Goal: Navigation & Orientation: Find specific page/section

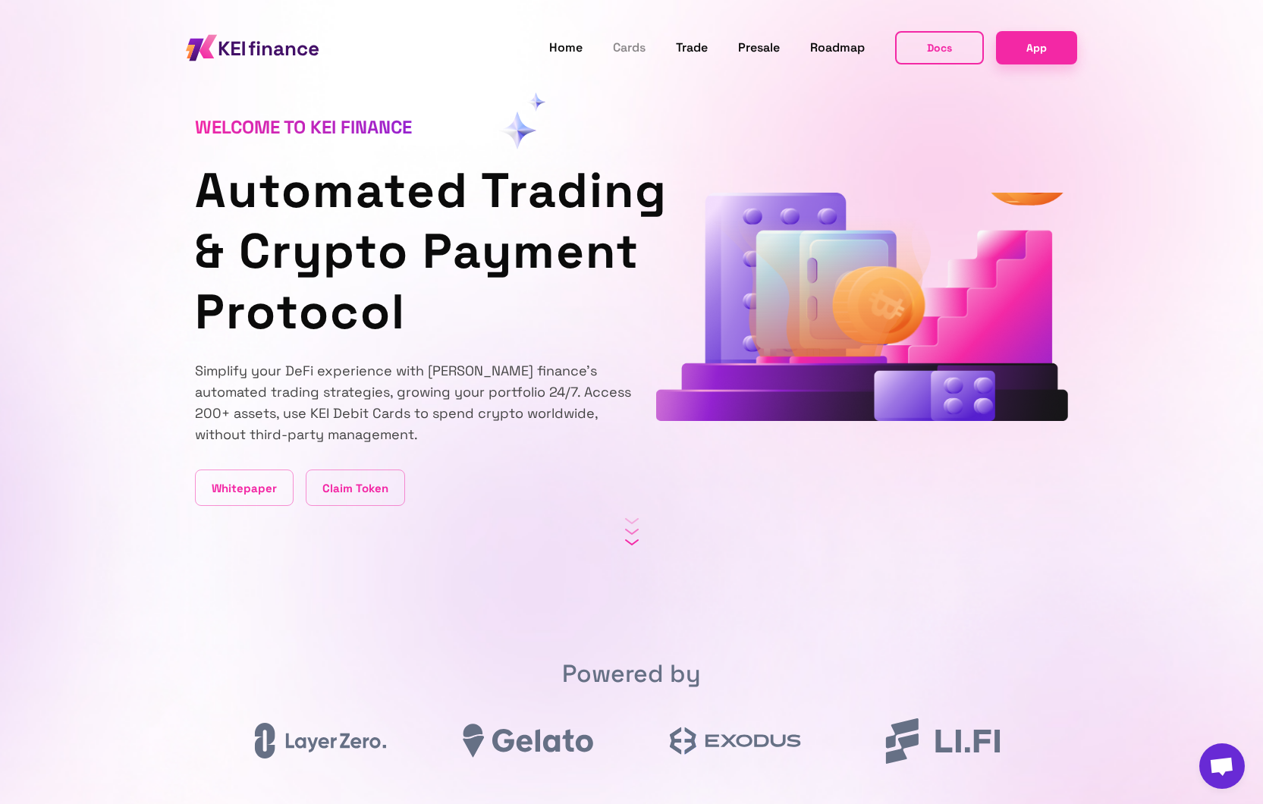
click at [627, 50] on link "Cards" at bounding box center [629, 48] width 33 height 20
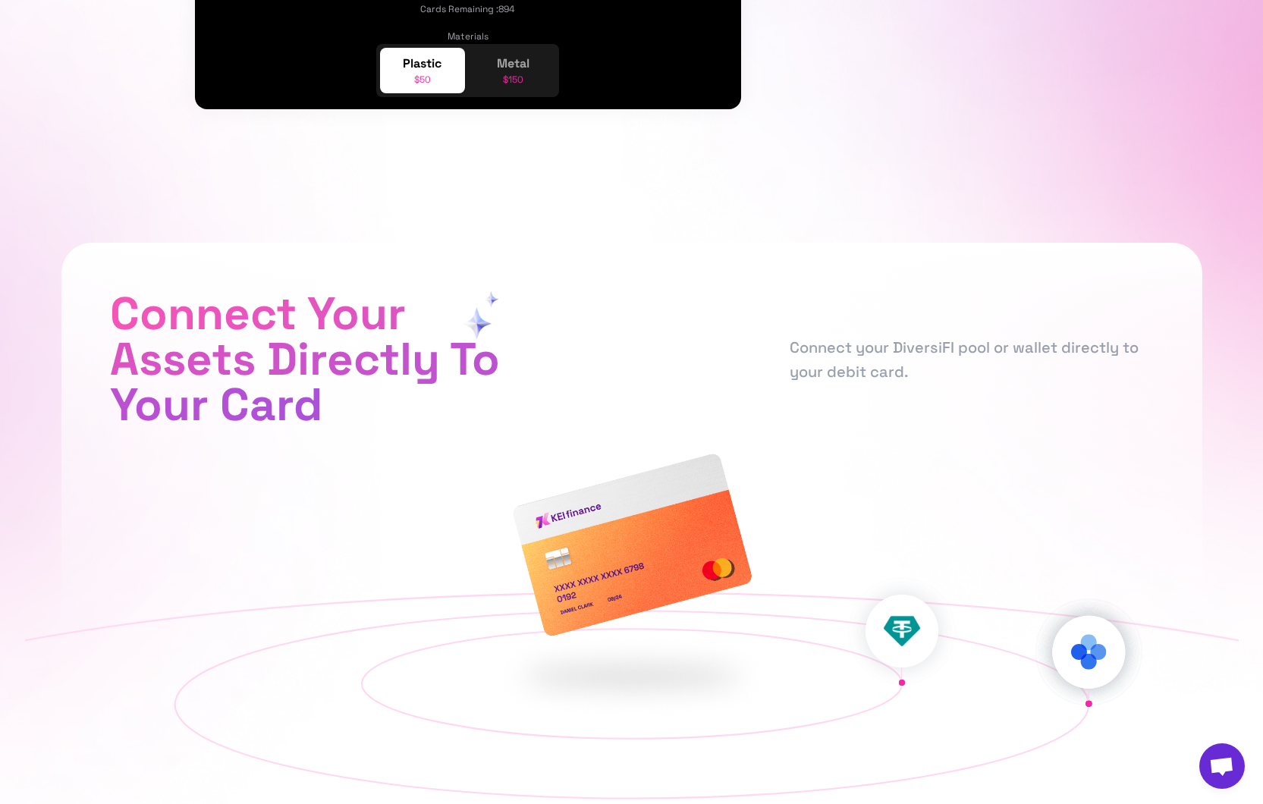
scroll to position [939, 0]
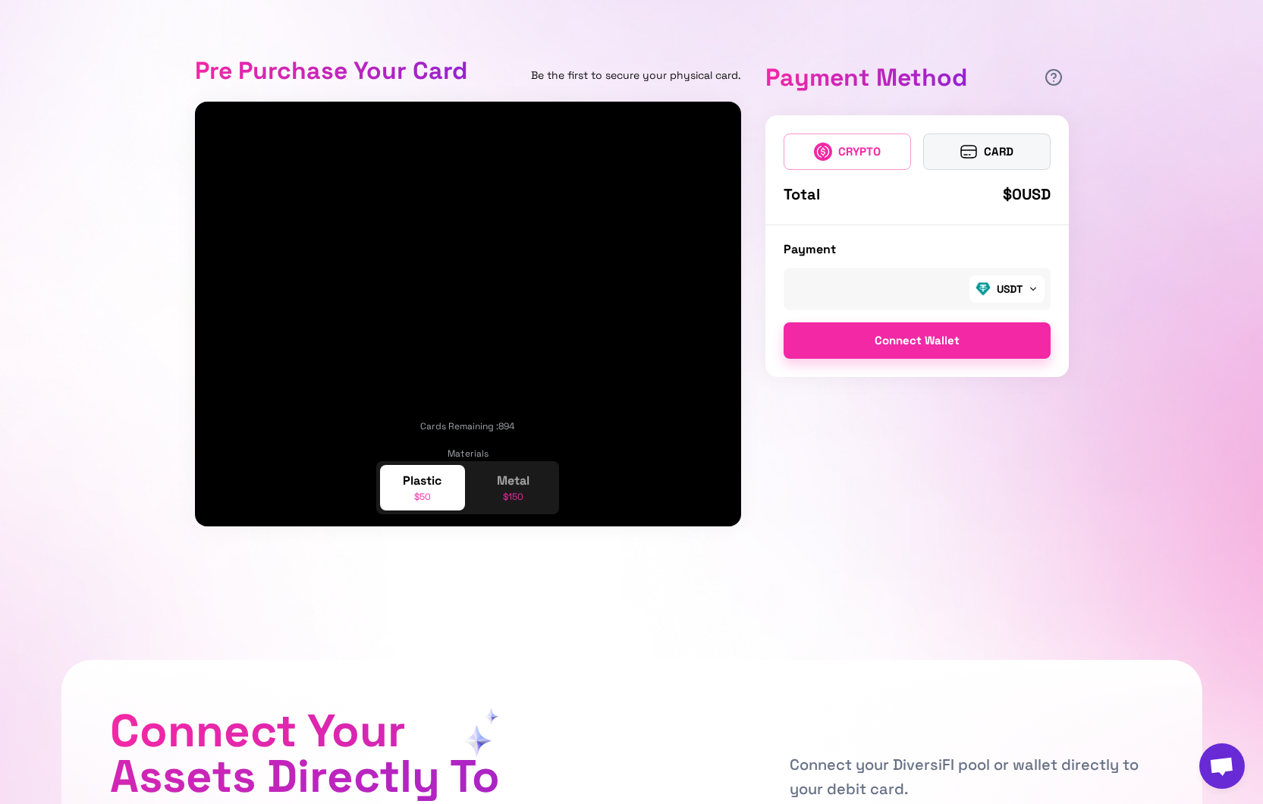
click at [959, 164] on button "CARD" at bounding box center [986, 152] width 127 height 36
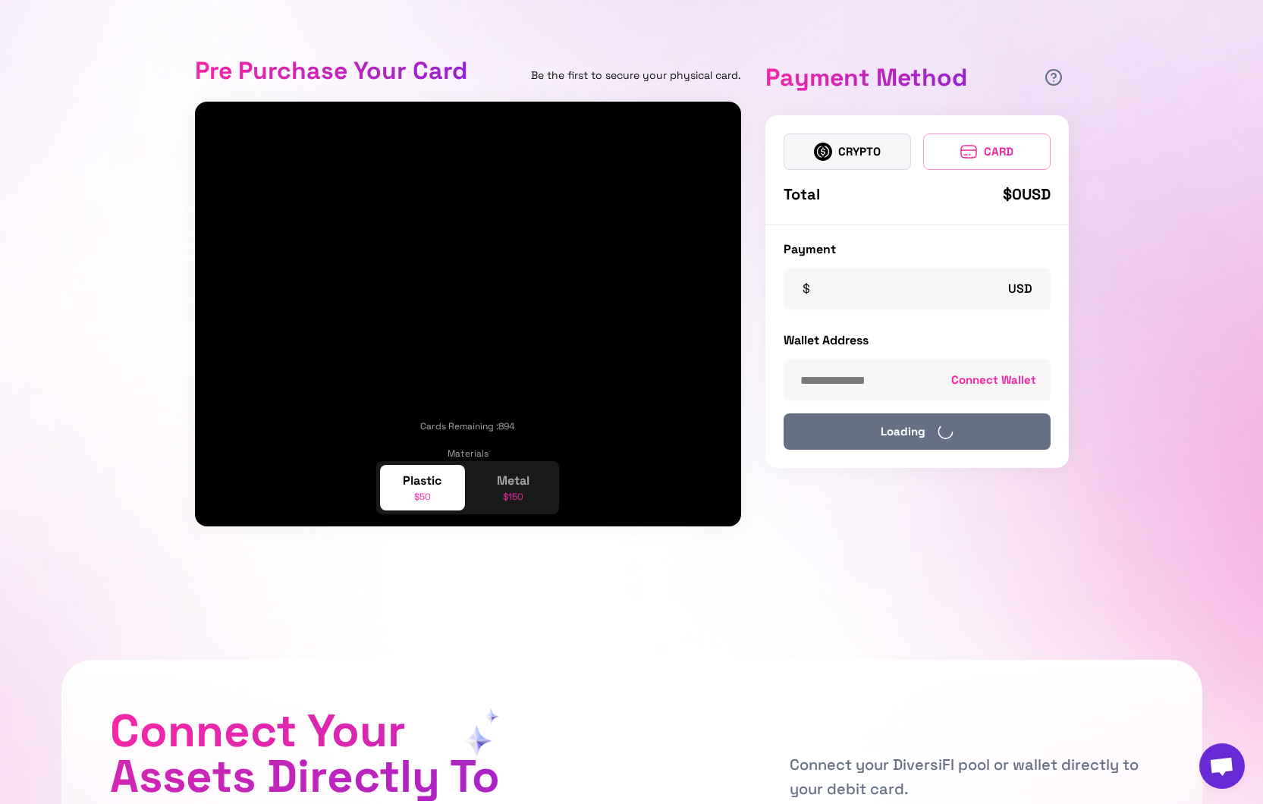
click at [861, 158] on button "CRYPTO" at bounding box center [847, 152] width 127 height 36
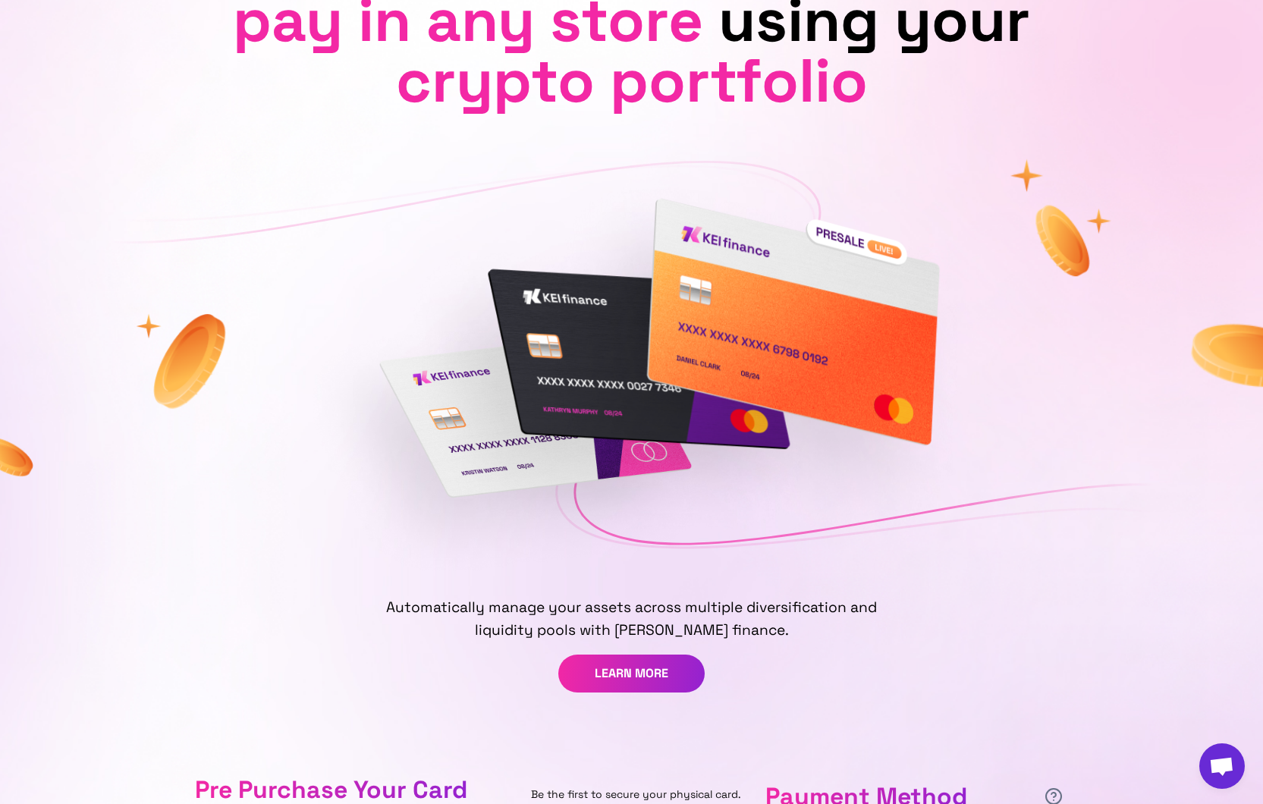
scroll to position [0, 0]
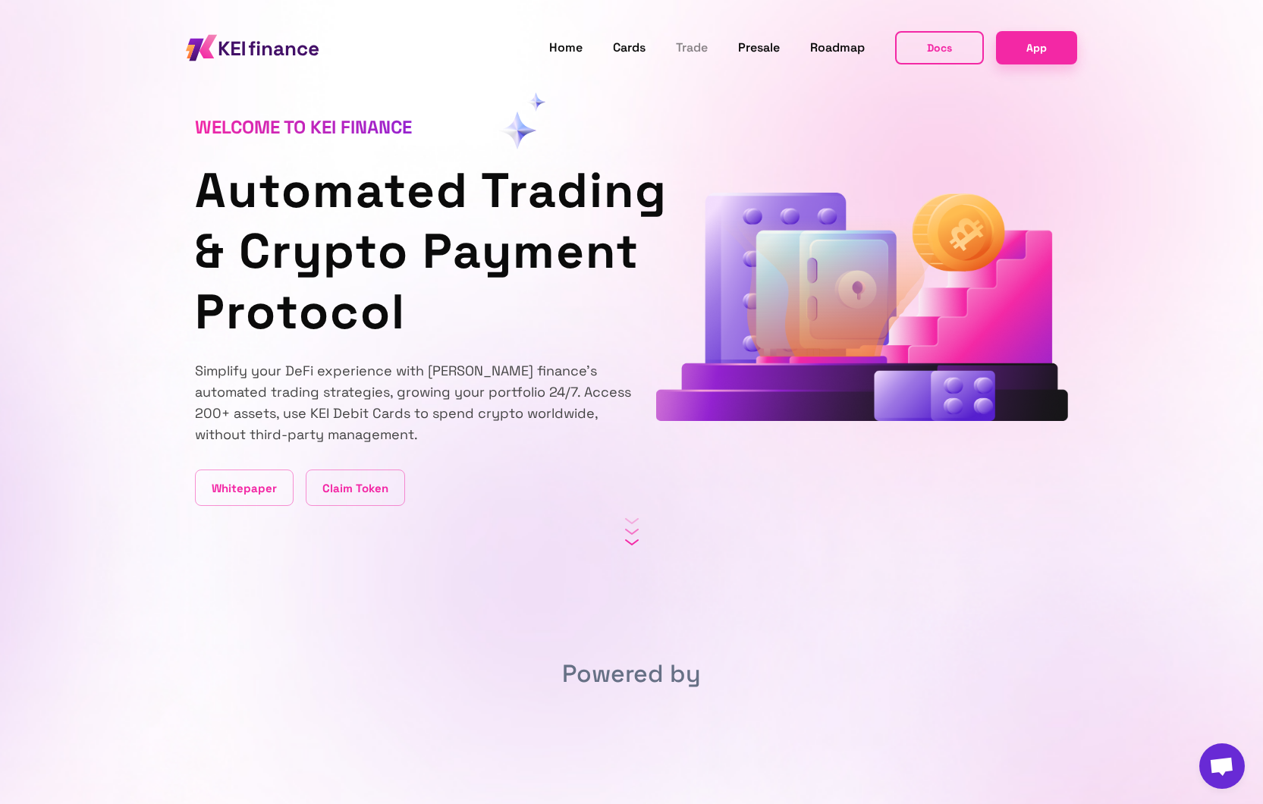
click at [695, 46] on link "Trade" at bounding box center [692, 48] width 32 height 20
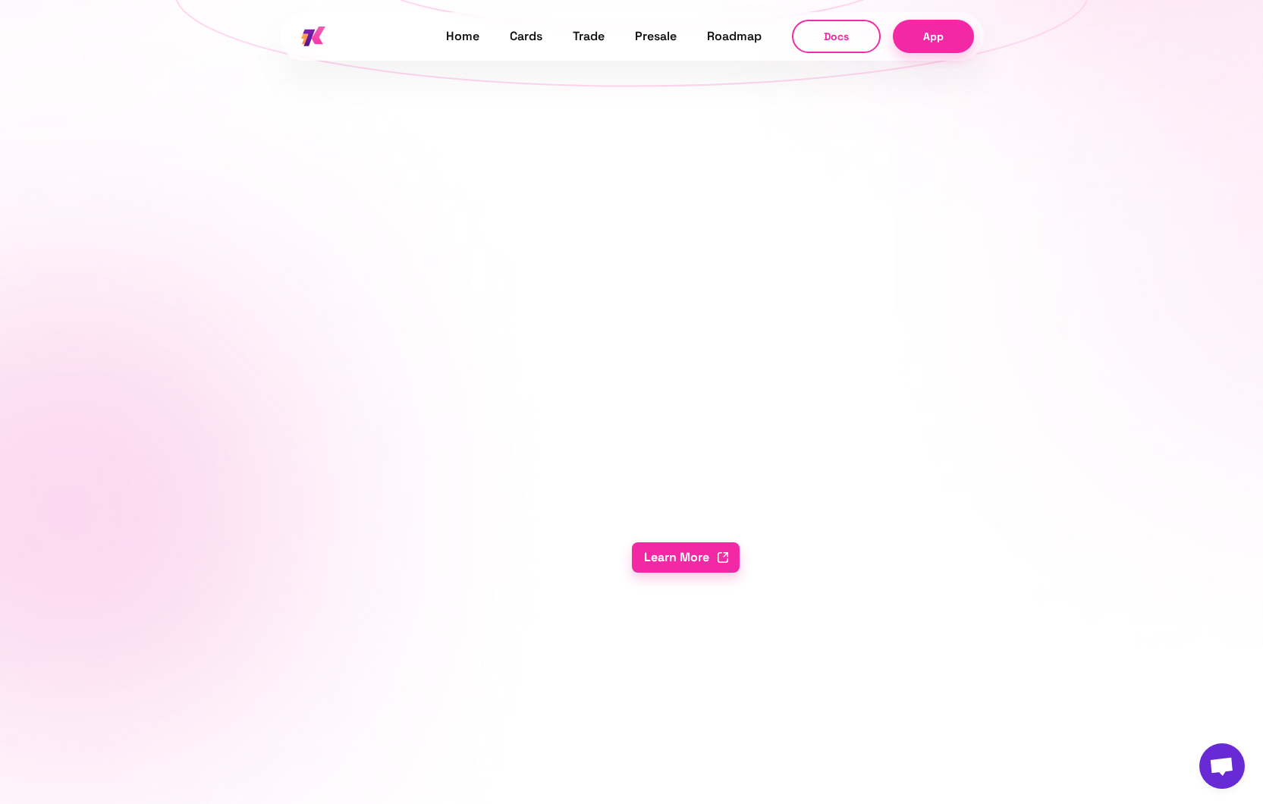
scroll to position [2018, 0]
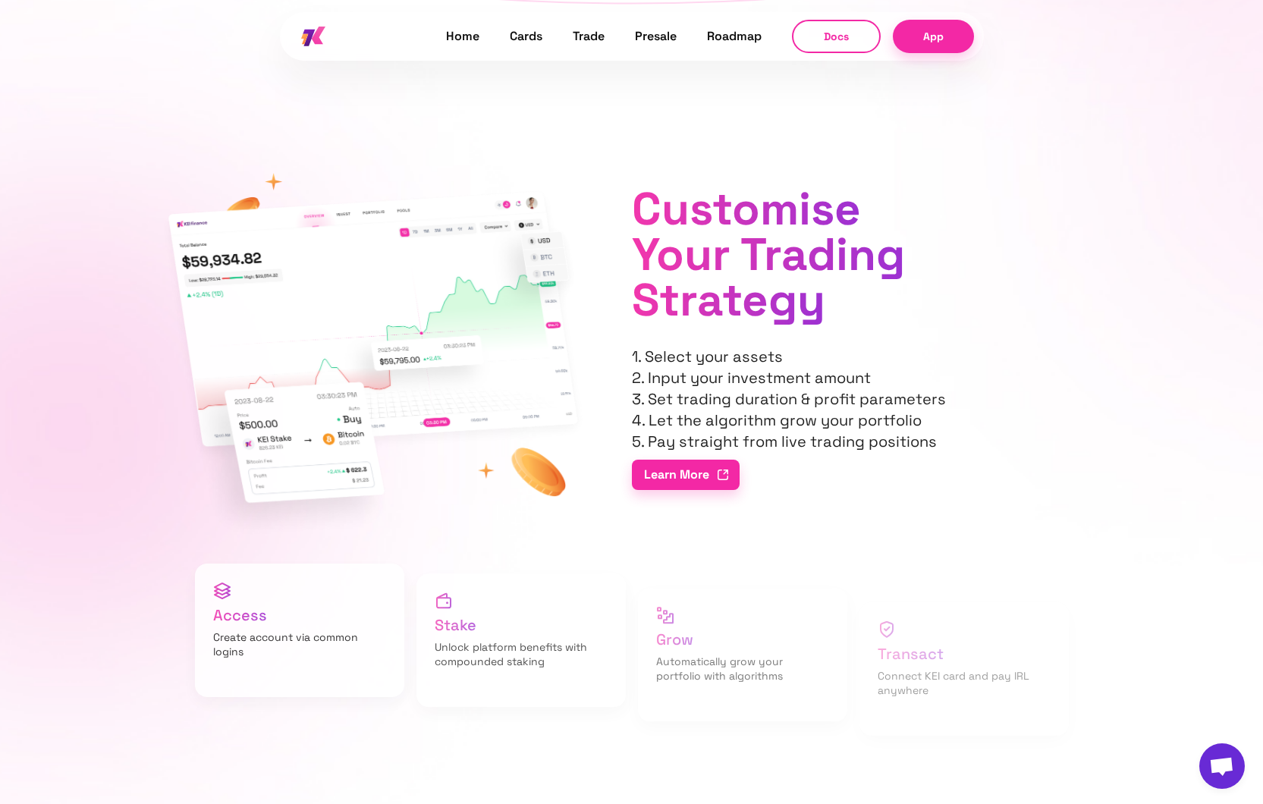
click at [734, 49] on div "Home Cards Trade Presale Roadmap Docs App" at bounding box center [632, 36] width 704 height 53
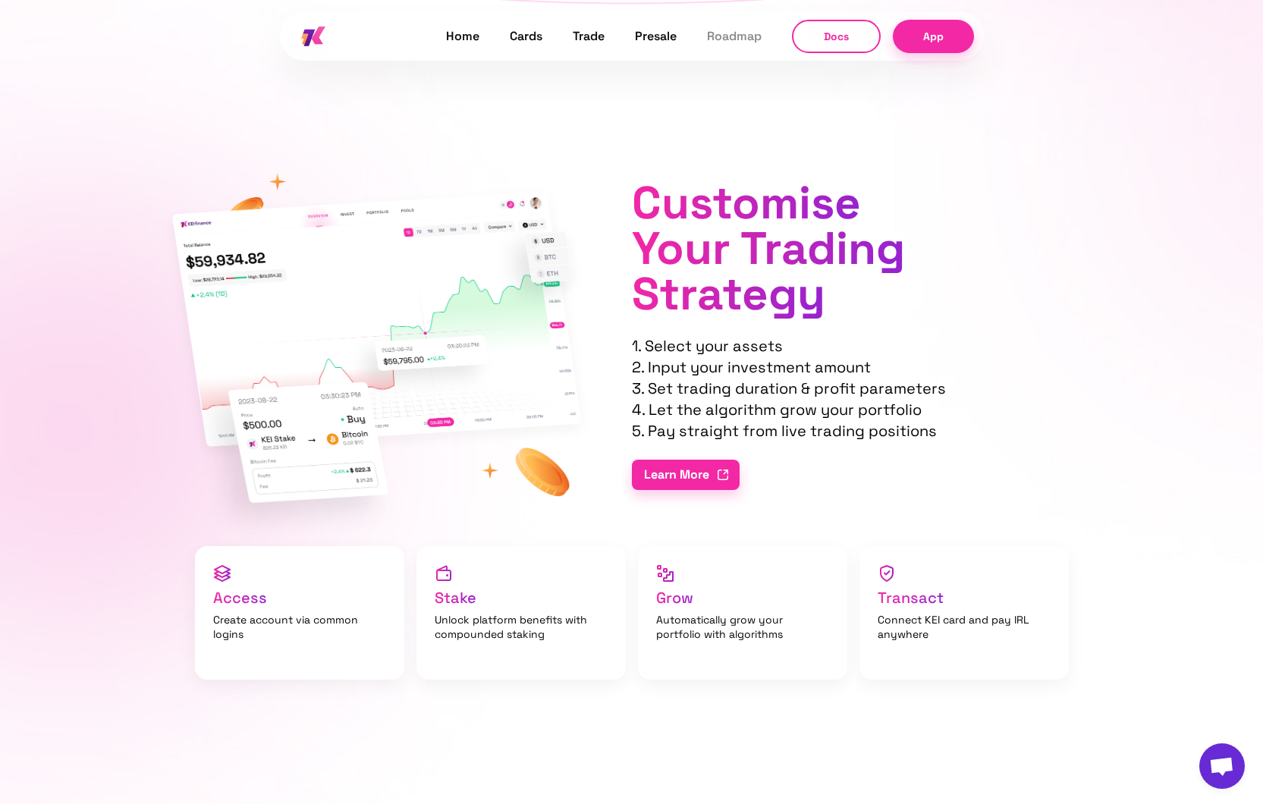
click at [728, 39] on link "Roadmap" at bounding box center [734, 37] width 55 height 20
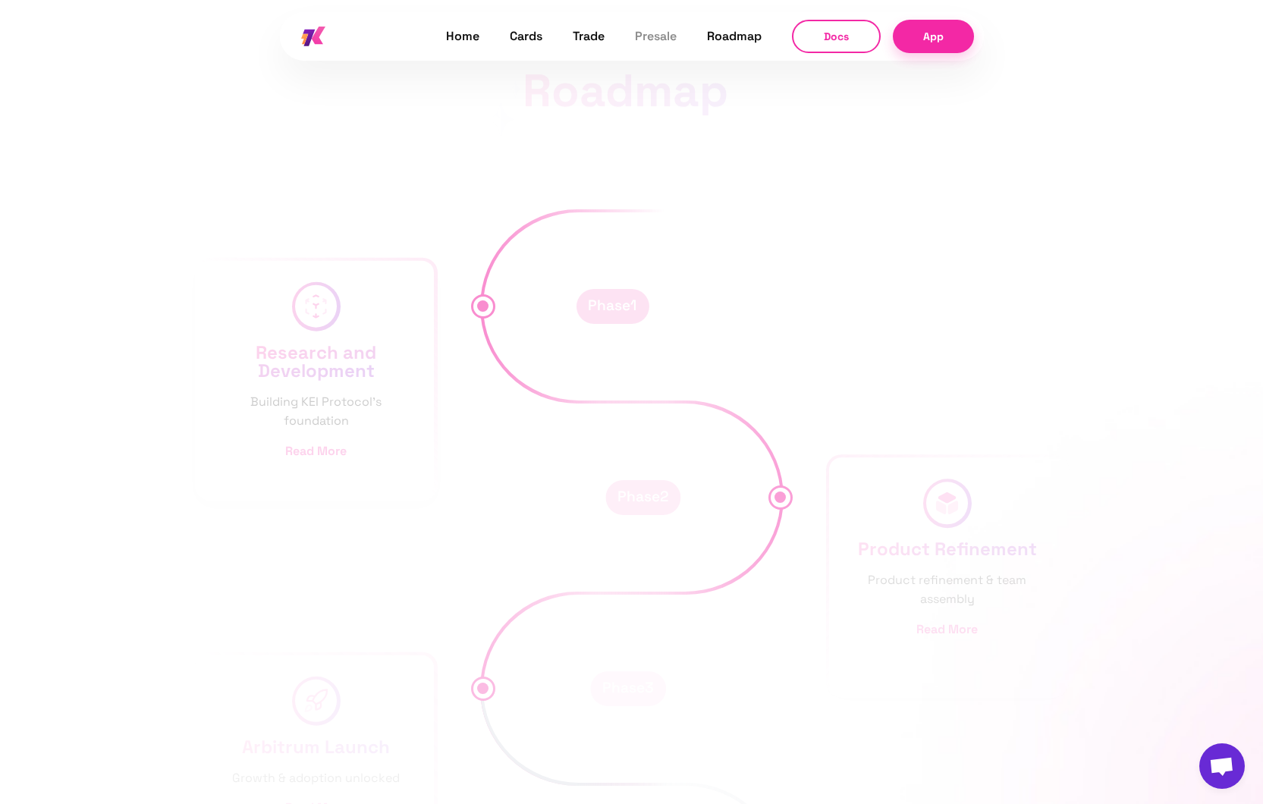
click at [653, 35] on link "Presale" at bounding box center [656, 37] width 42 height 20
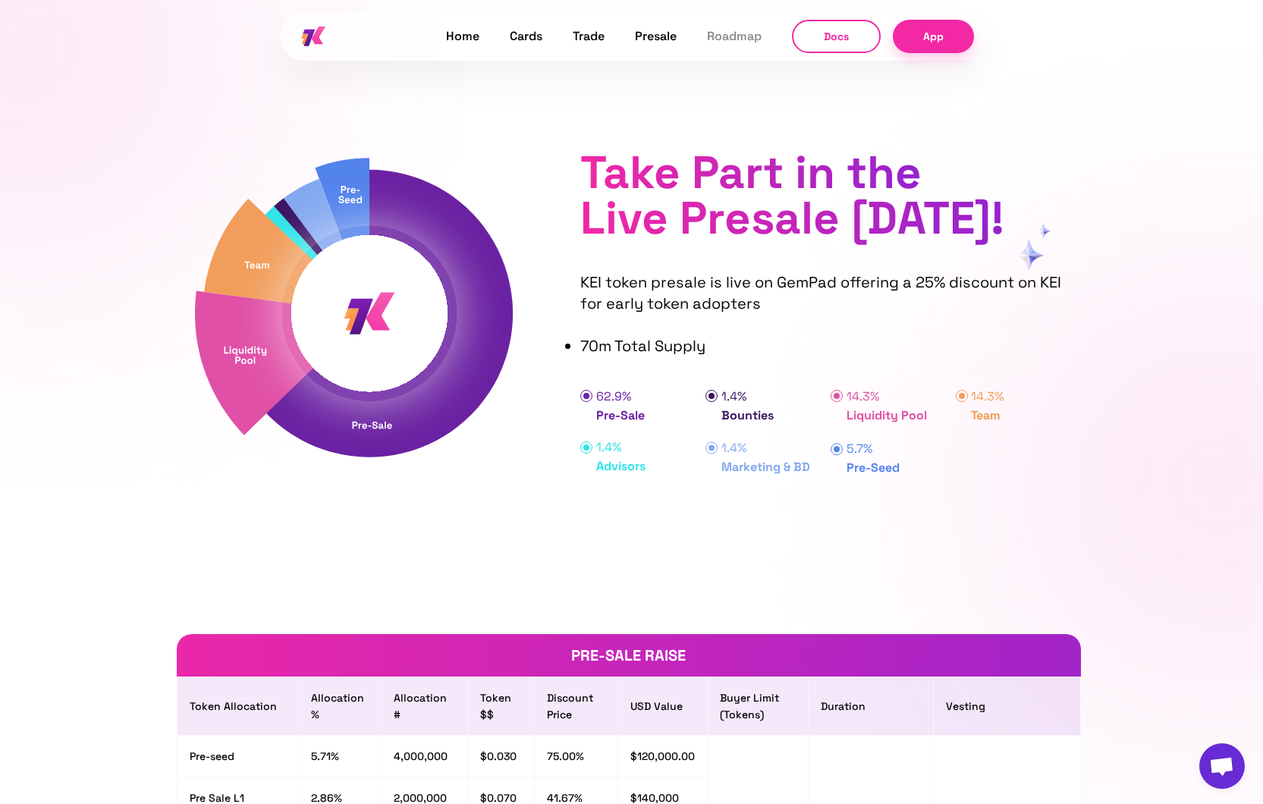
scroll to position [6716, 0]
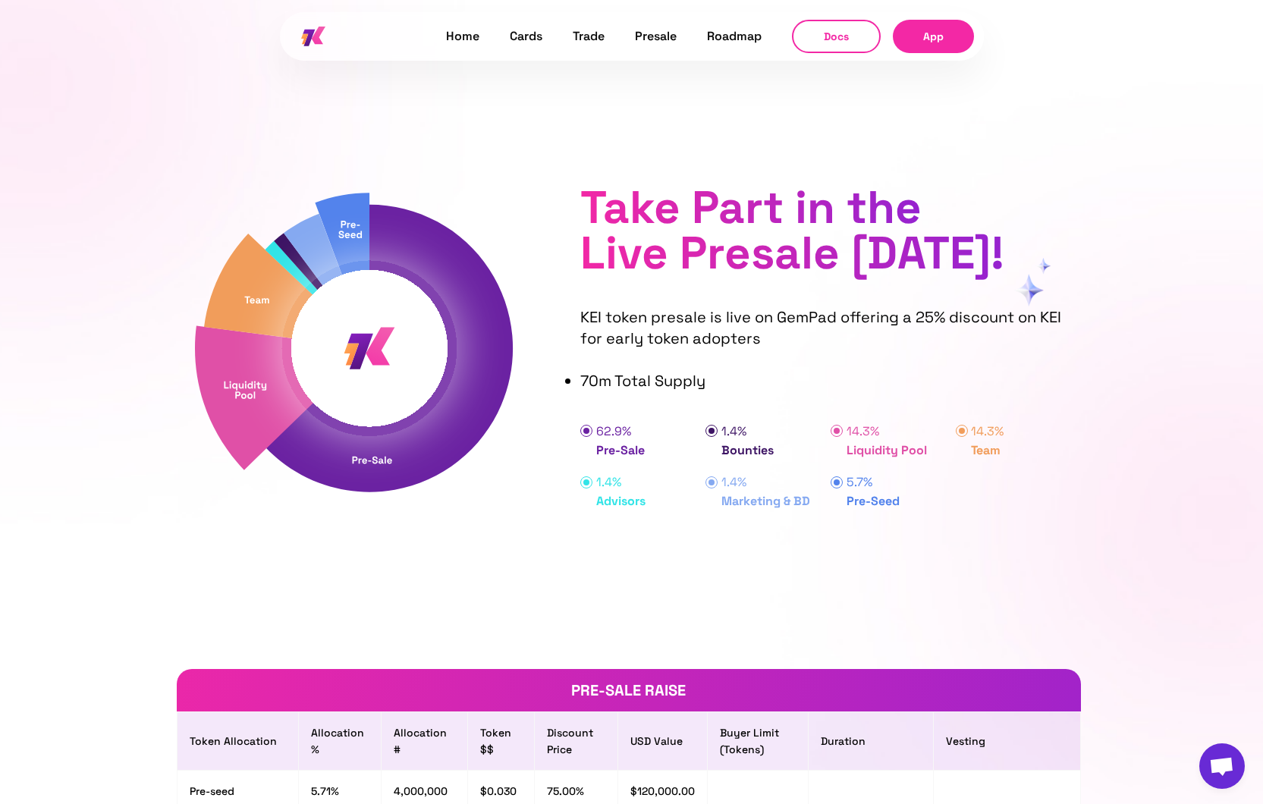
click at [934, 36] on link "App" at bounding box center [933, 36] width 81 height 33
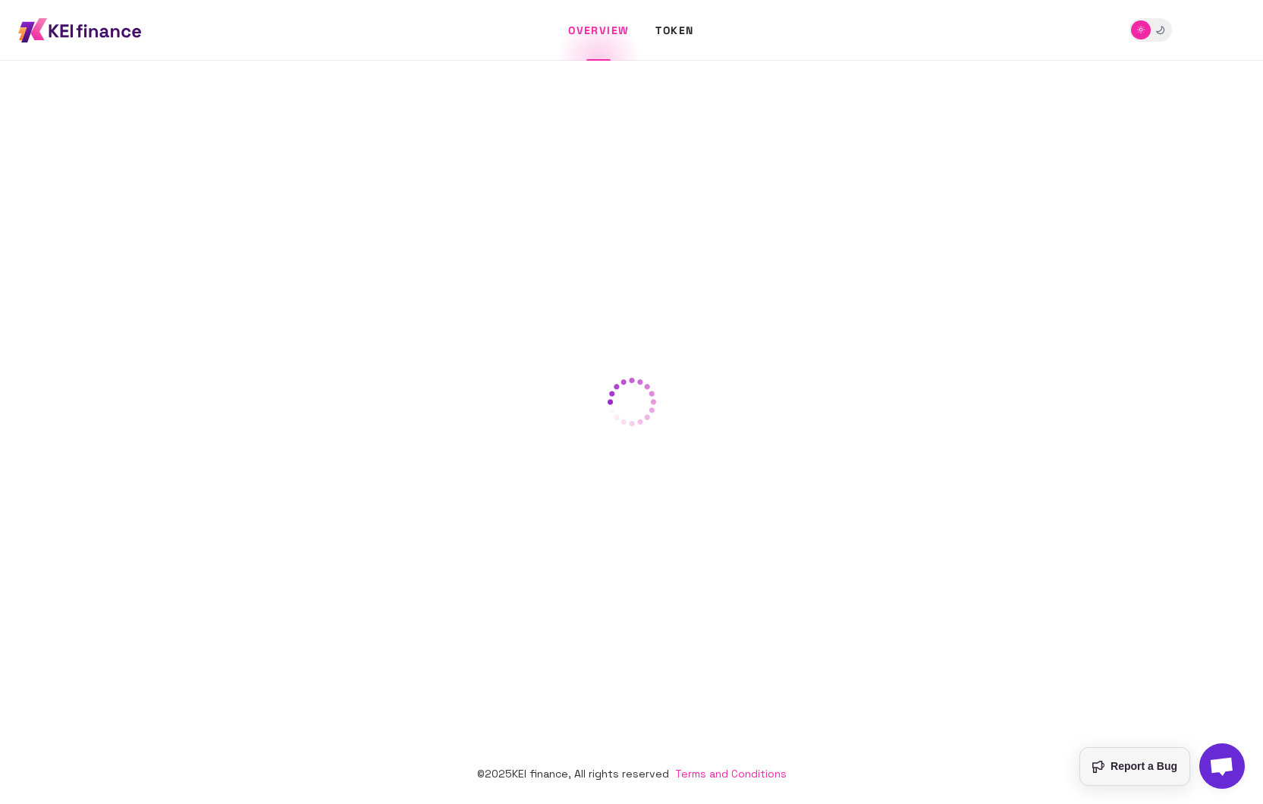
click at [1117, 772] on span "Report a Bug" at bounding box center [1144, 766] width 67 height 19
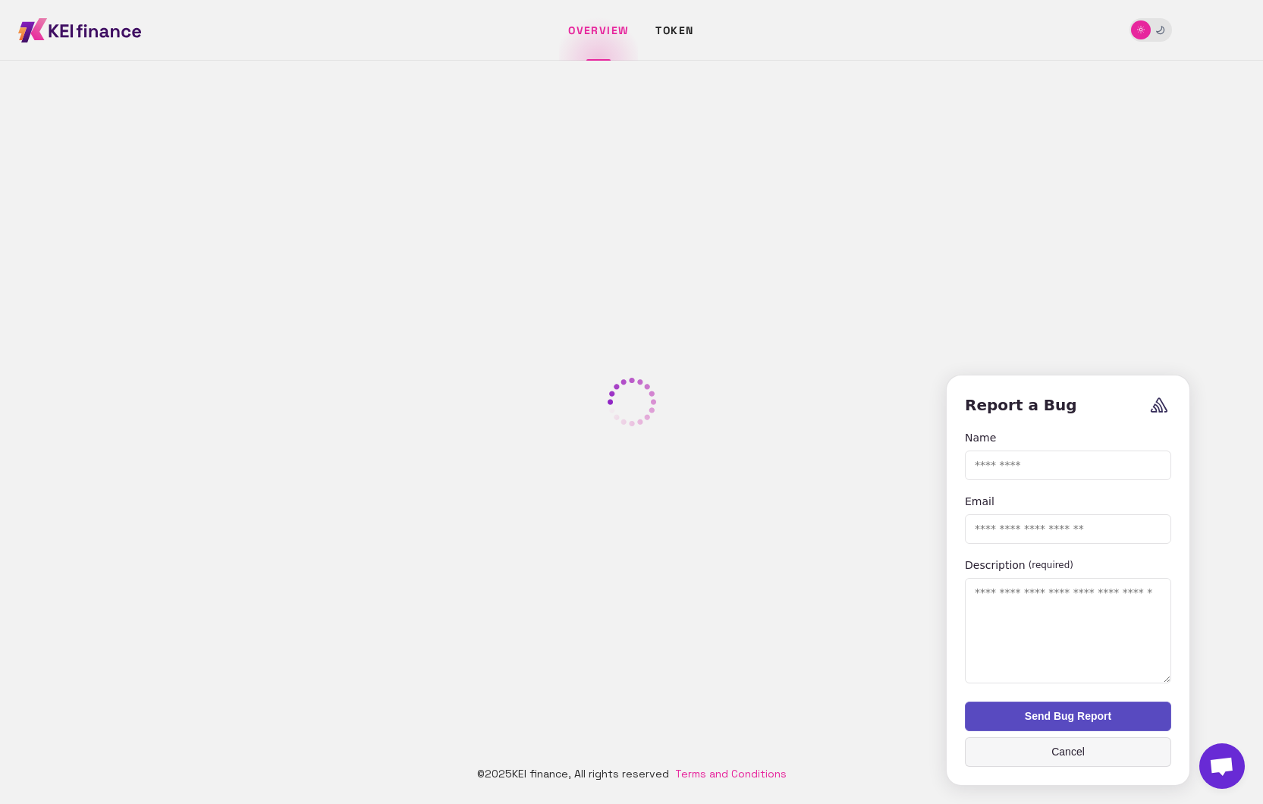
click at [1093, 753] on button "Cancel" at bounding box center [1068, 753] width 206 height 30
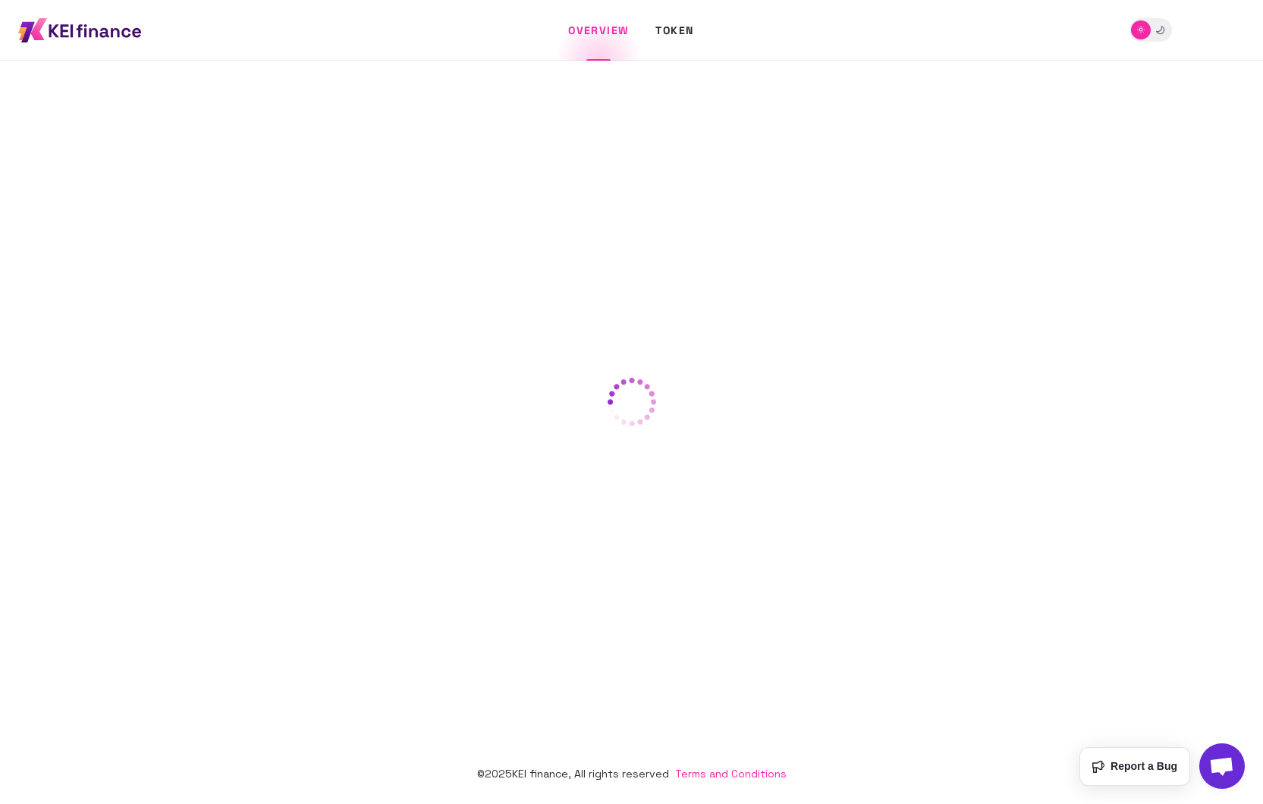
click at [1219, 766] on span "Open chat" at bounding box center [1222, 767] width 25 height 21
